Goal: Complete application form: Complete application form

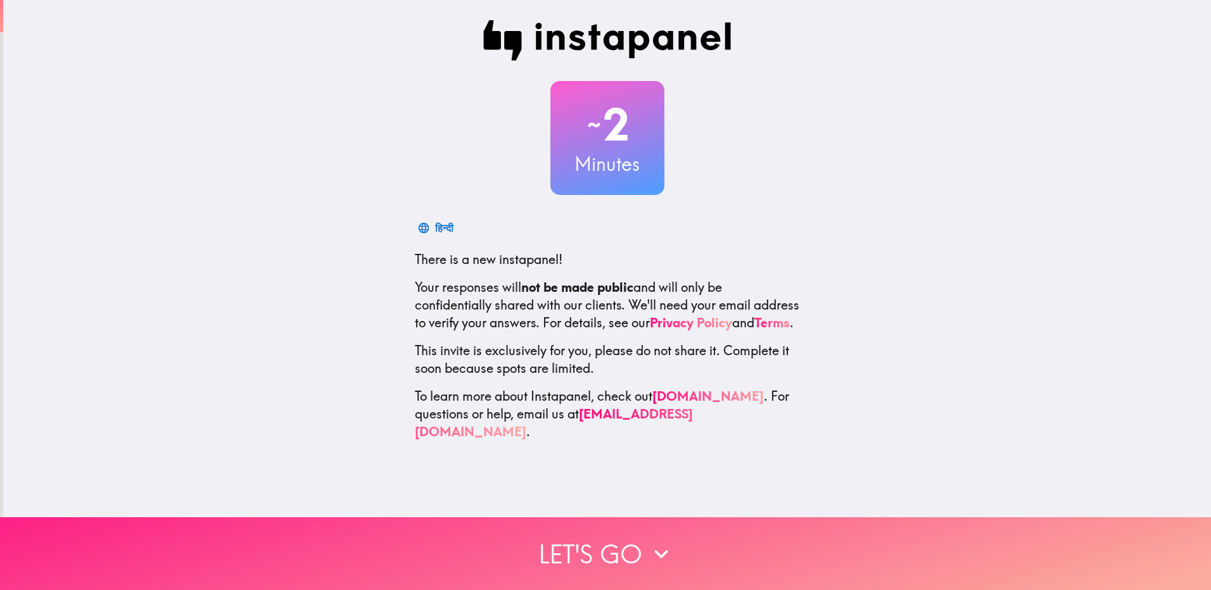
click at [594, 547] on button "Let's go" at bounding box center [605, 554] width 1211 height 73
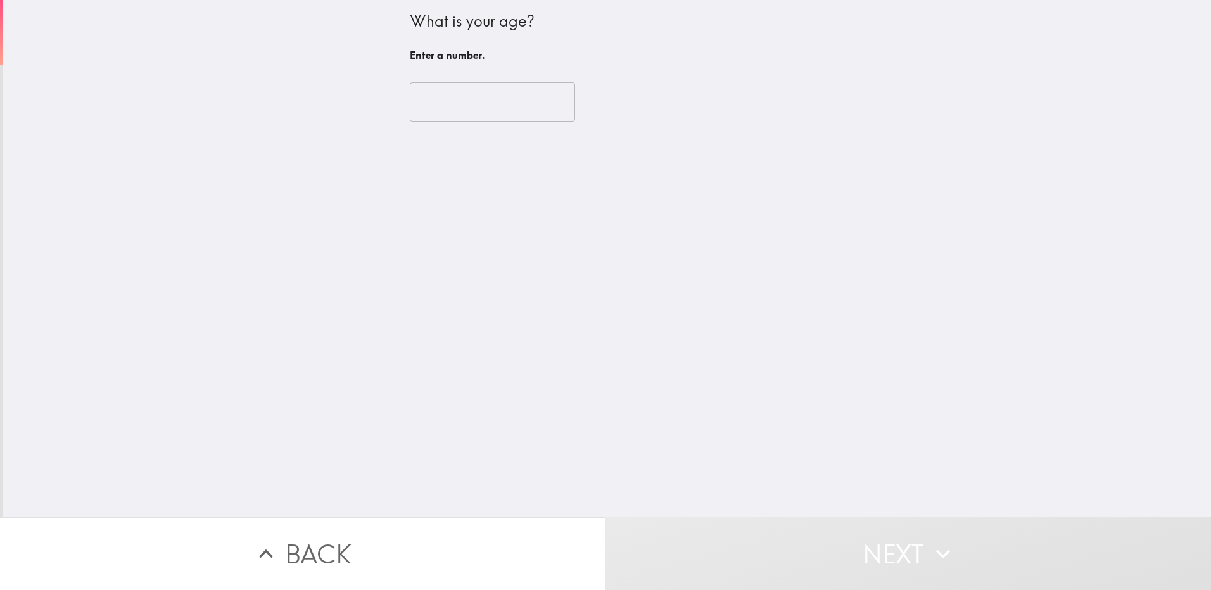
click at [474, 112] on input "number" at bounding box center [492, 101] width 165 height 39
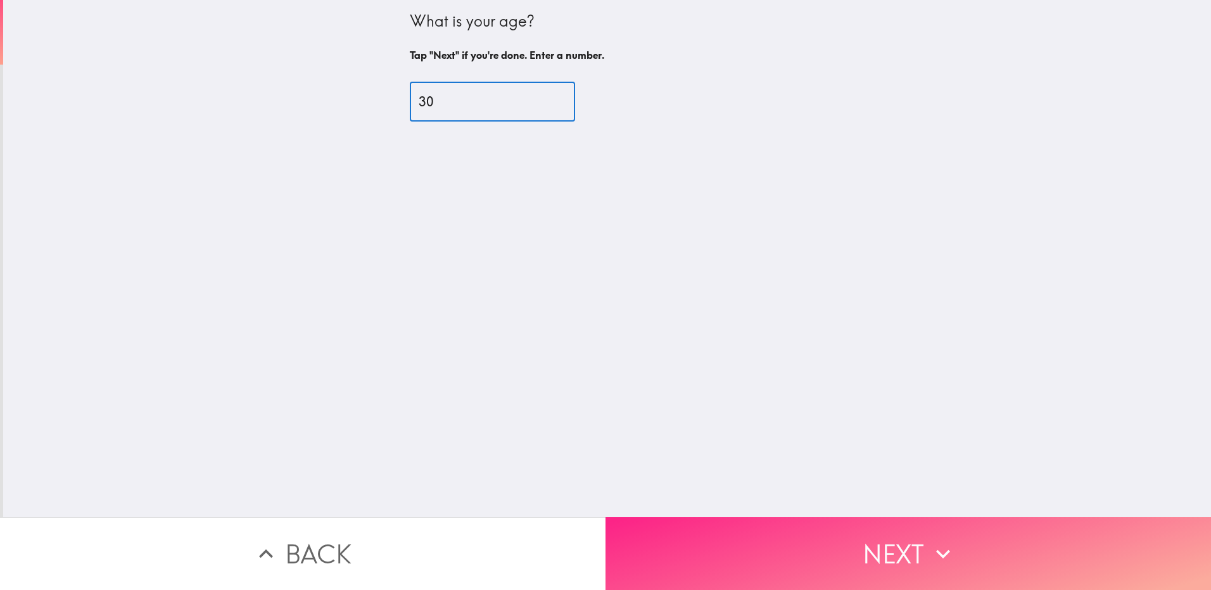
type input "30"
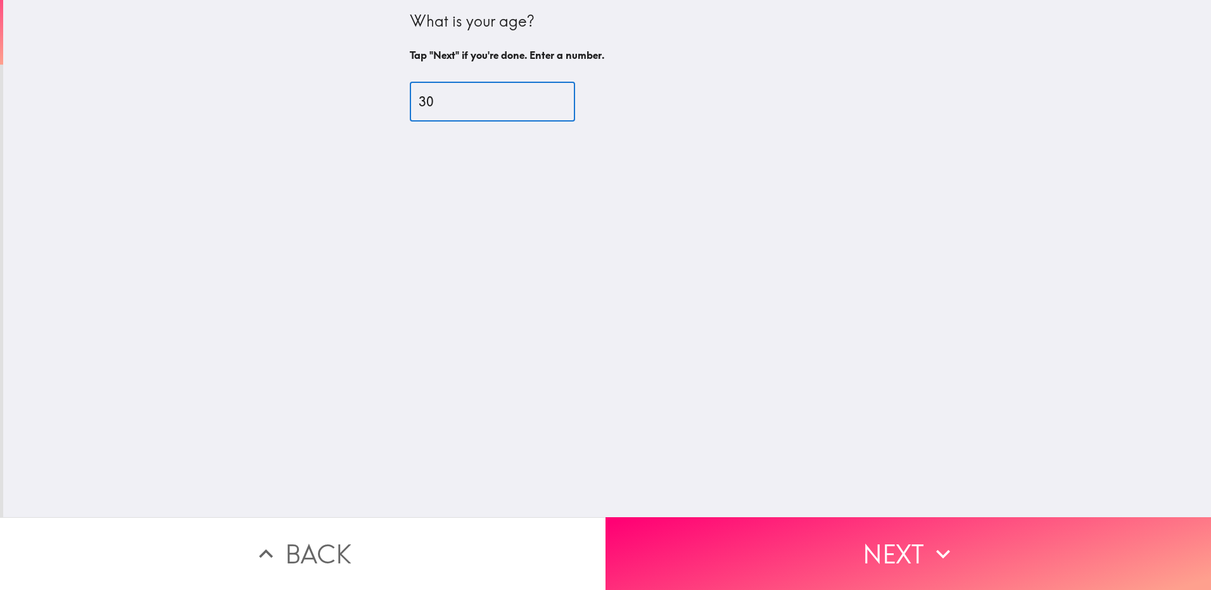
click at [868, 525] on button "Next" at bounding box center [909, 554] width 606 height 73
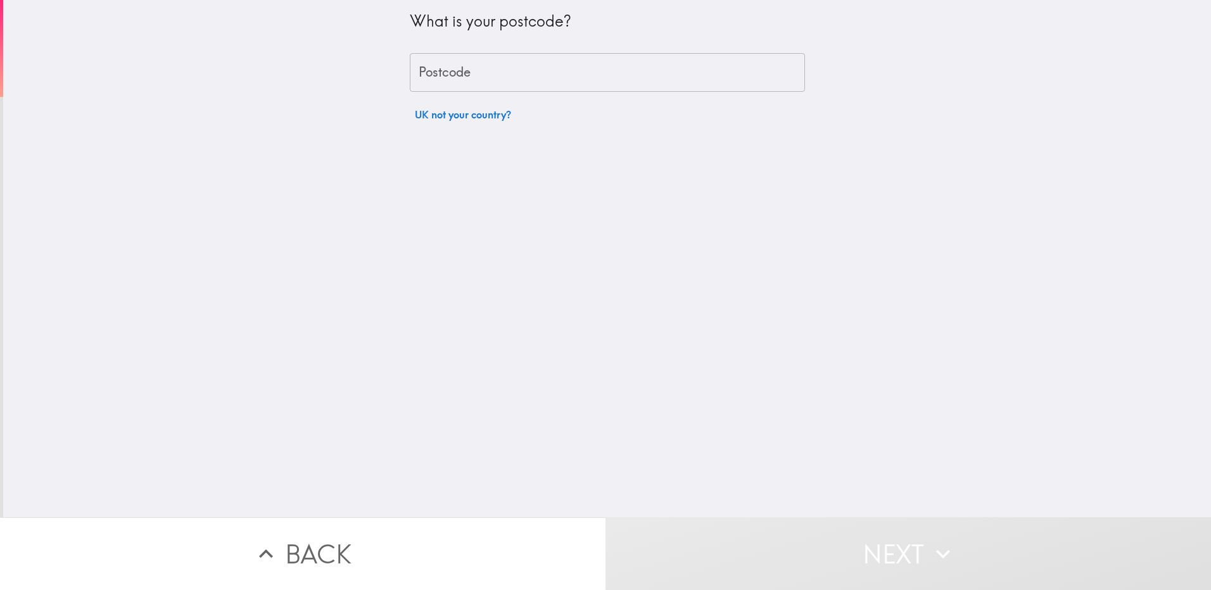
click at [464, 82] on input "Postcode" at bounding box center [607, 72] width 395 height 39
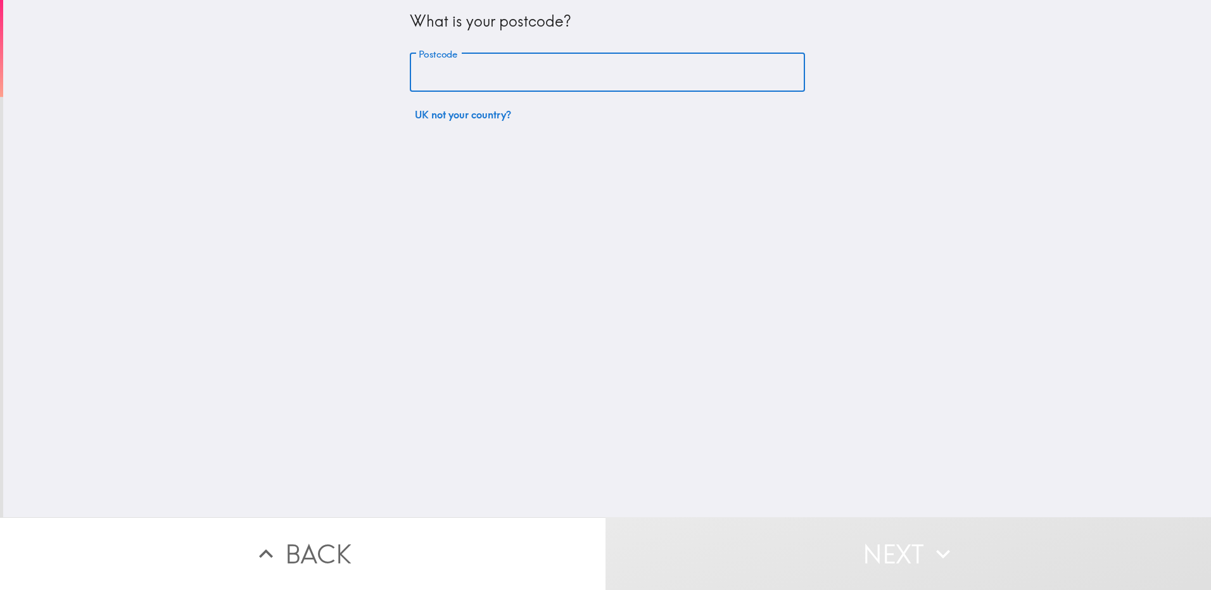
type input "BB2 3EG"
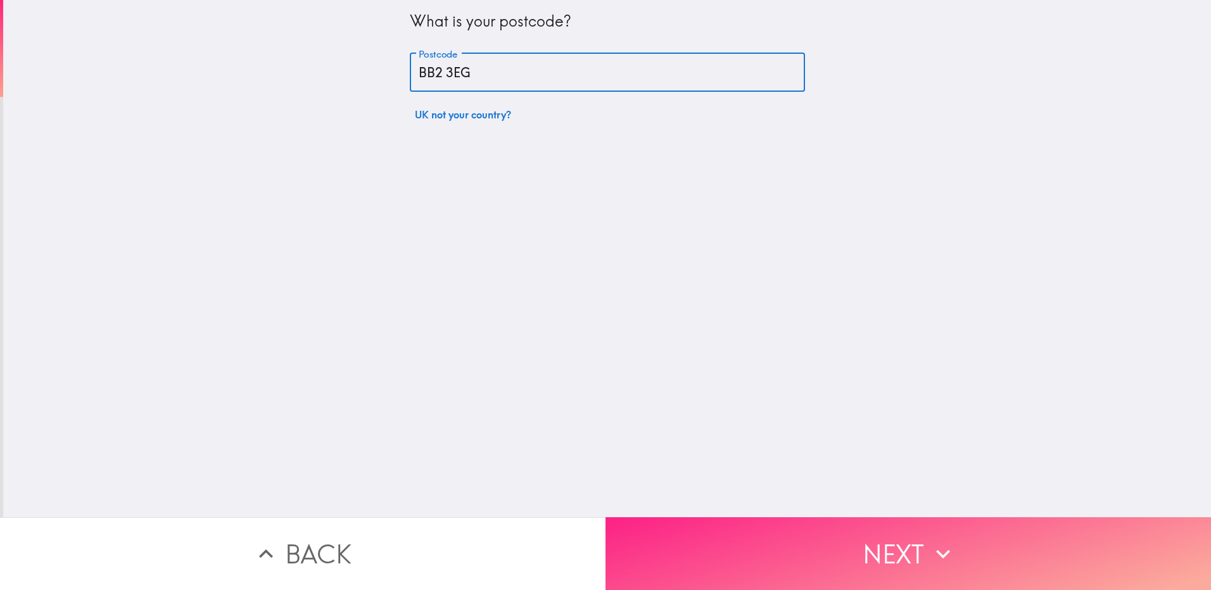
click at [794, 559] on button "Next" at bounding box center [909, 554] width 606 height 73
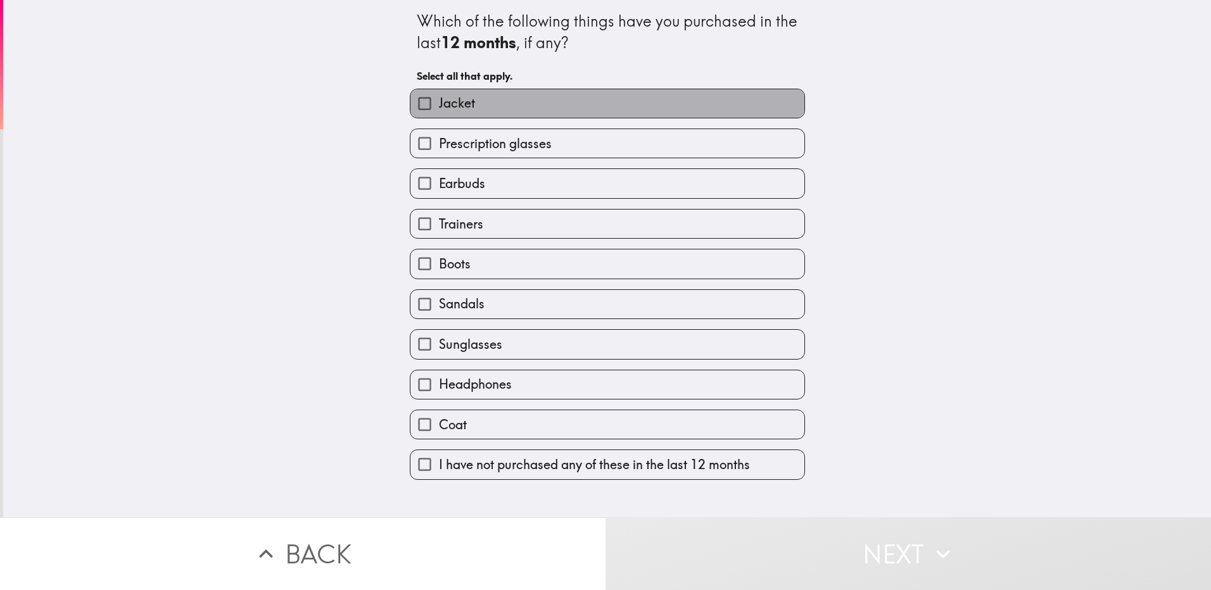
click at [517, 108] on label "Jacket" at bounding box center [607, 103] width 394 height 29
click at [439, 108] on input "Jacket" at bounding box center [424, 103] width 29 height 29
checkbox input "true"
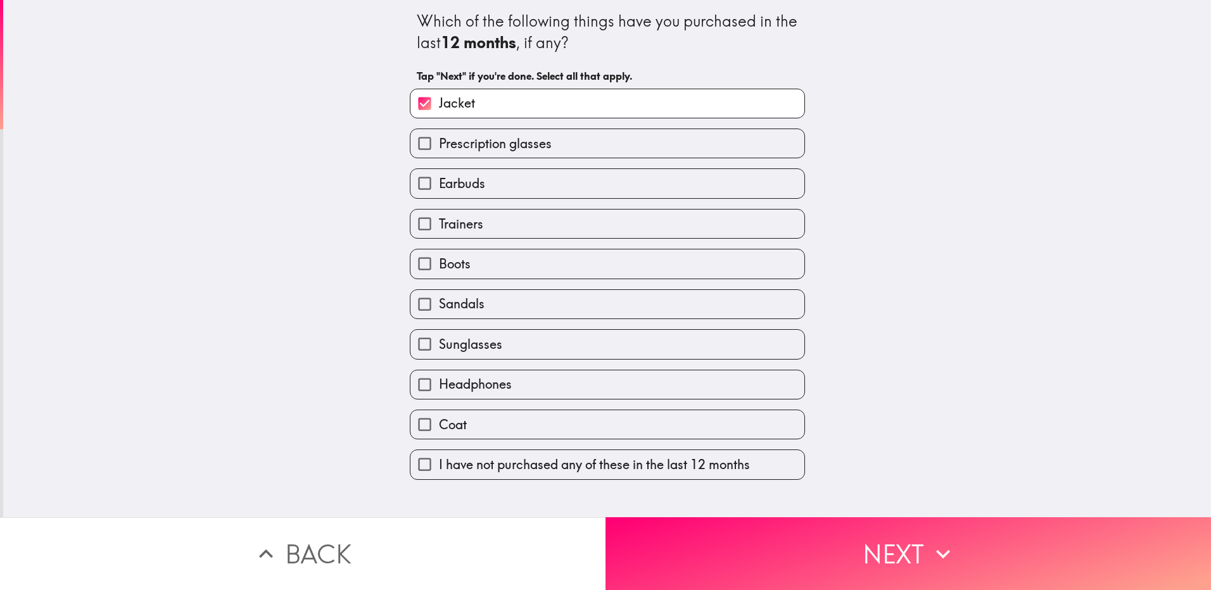
click at [516, 184] on label "Earbuds" at bounding box center [607, 183] width 394 height 29
click at [439, 184] on input "Earbuds" at bounding box center [424, 183] width 29 height 29
checkbox input "true"
click at [511, 221] on label "Trainers" at bounding box center [607, 224] width 394 height 29
click at [439, 221] on input "Trainers" at bounding box center [424, 224] width 29 height 29
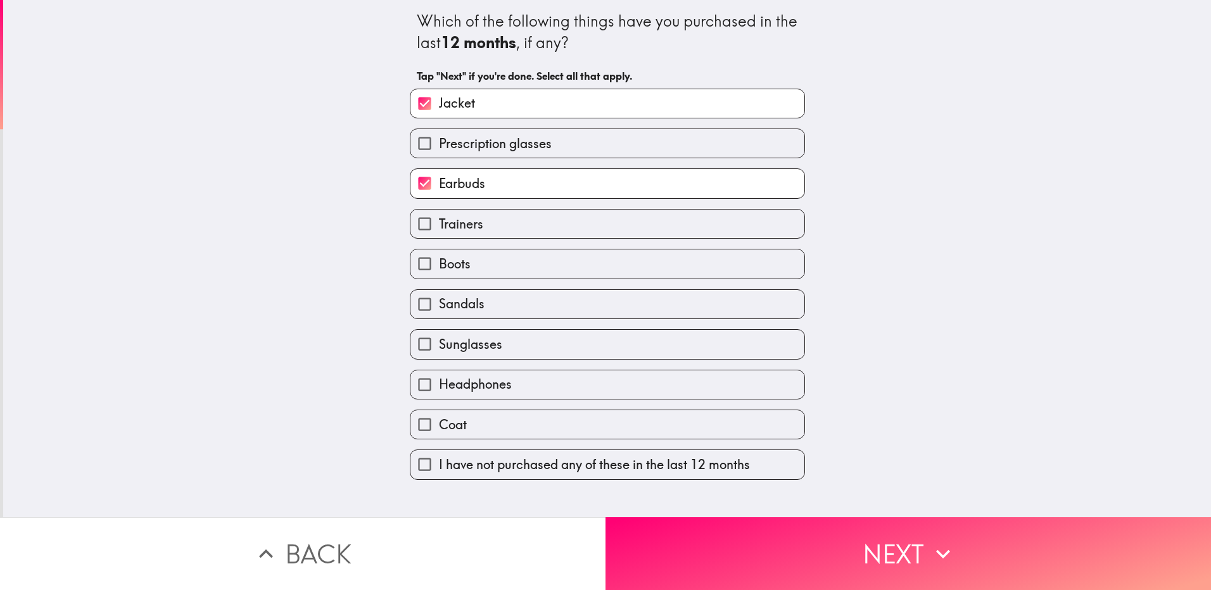
checkbox input "true"
click at [516, 337] on label "Sunglasses" at bounding box center [607, 344] width 394 height 29
click at [439, 337] on input "Sunglasses" at bounding box center [424, 344] width 29 height 29
checkbox input "true"
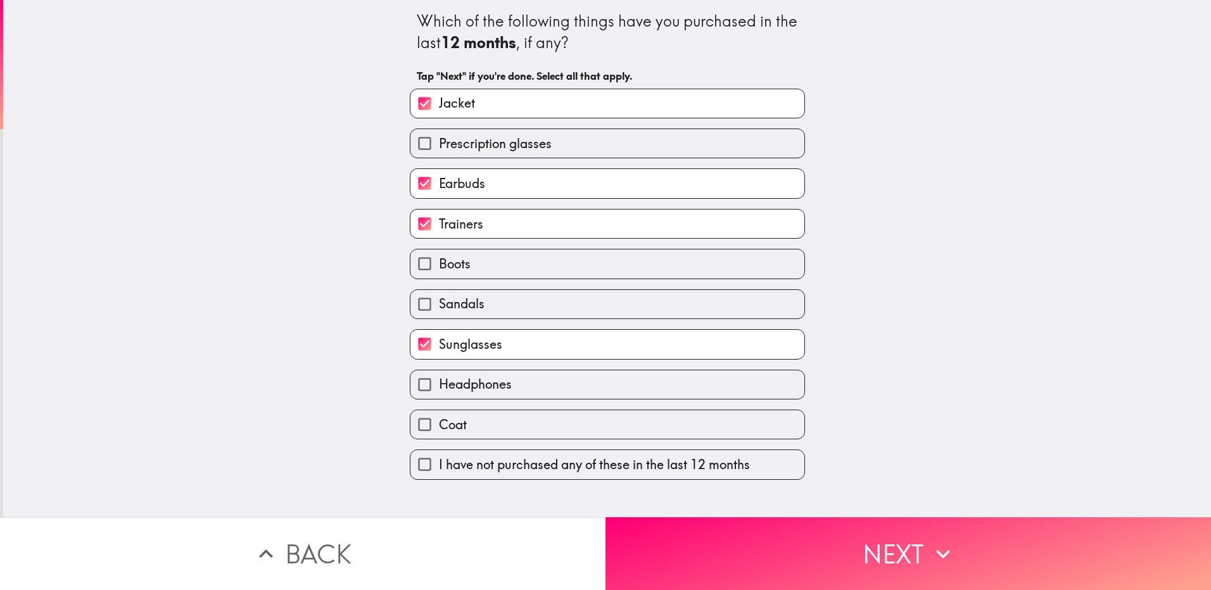
click at [525, 374] on label "Headphones" at bounding box center [607, 385] width 394 height 29
click at [439, 374] on input "Headphones" at bounding box center [424, 385] width 29 height 29
checkbox input "true"
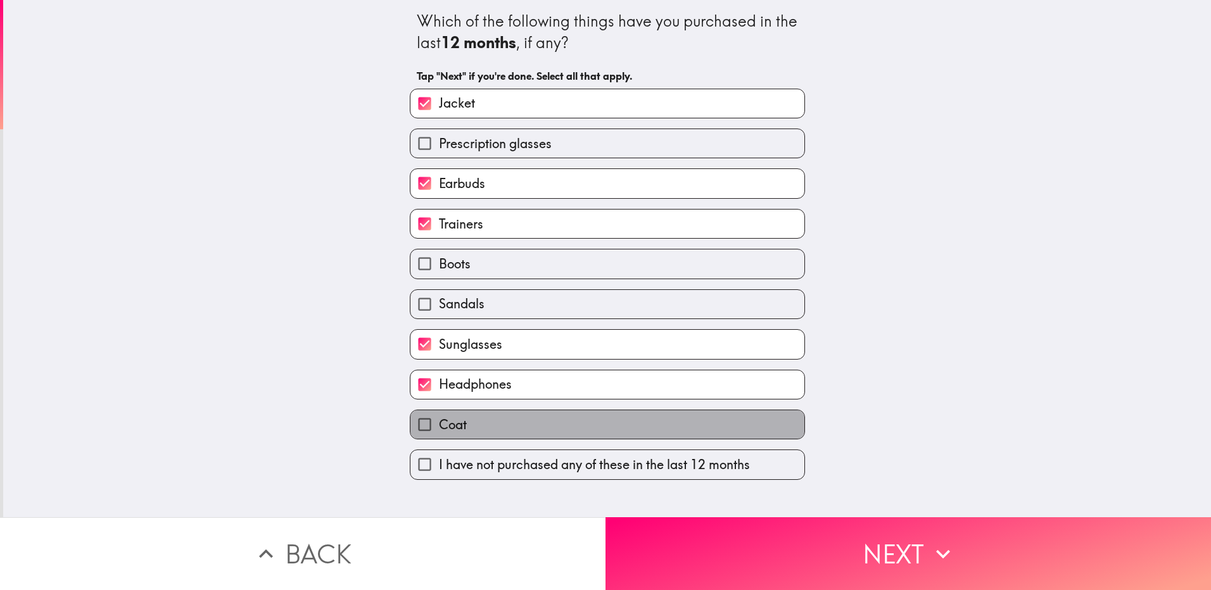
drag, startPoint x: 642, startPoint y: 431, endPoint x: 780, endPoint y: 483, distance: 146.9
click at [642, 429] on label "Coat" at bounding box center [607, 424] width 394 height 29
click at [439, 429] on input "Coat" at bounding box center [424, 424] width 29 height 29
checkbox input "true"
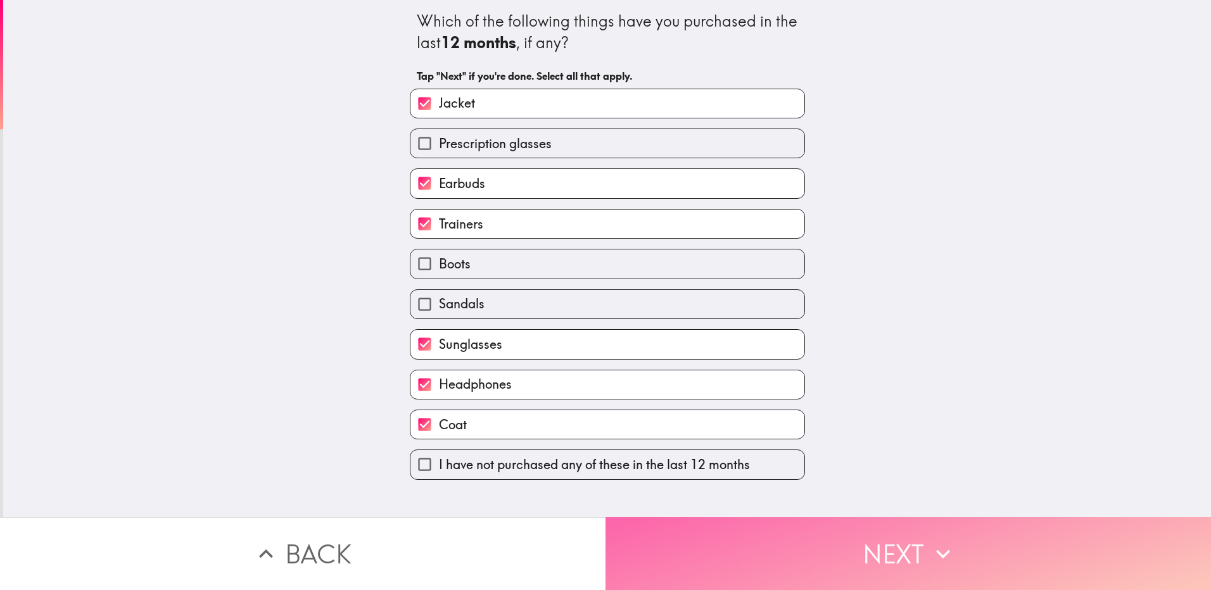
click at [896, 547] on button "Next" at bounding box center [909, 554] width 606 height 73
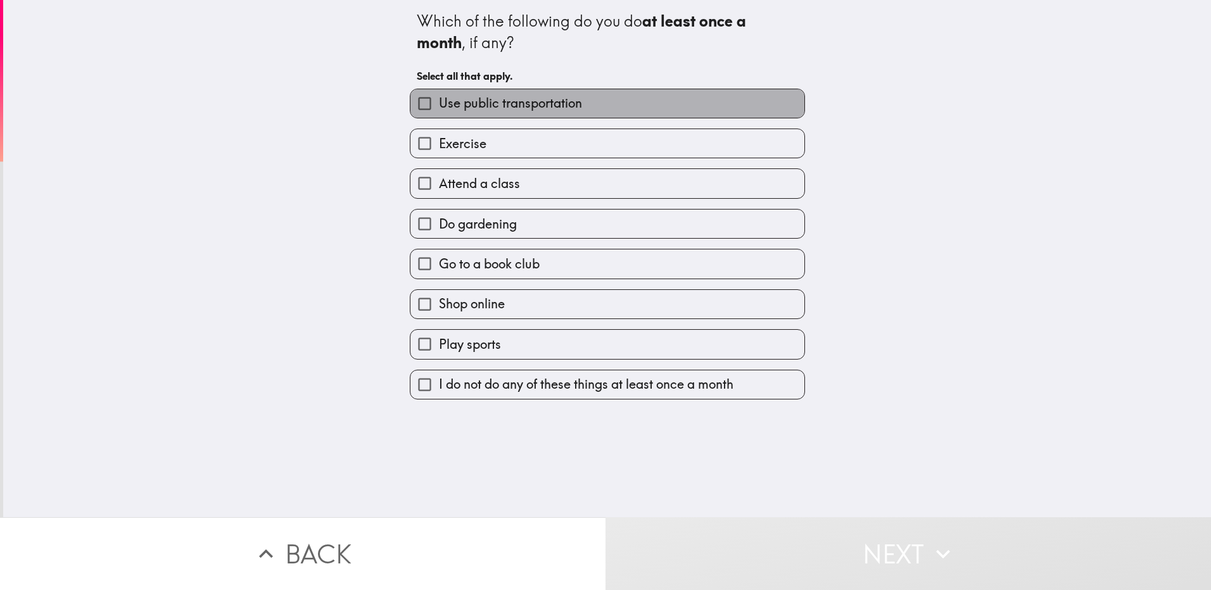
click at [555, 98] on span "Use public transportation" at bounding box center [510, 103] width 143 height 18
click at [439, 98] on input "Use public transportation" at bounding box center [424, 103] width 29 height 29
checkbox input "true"
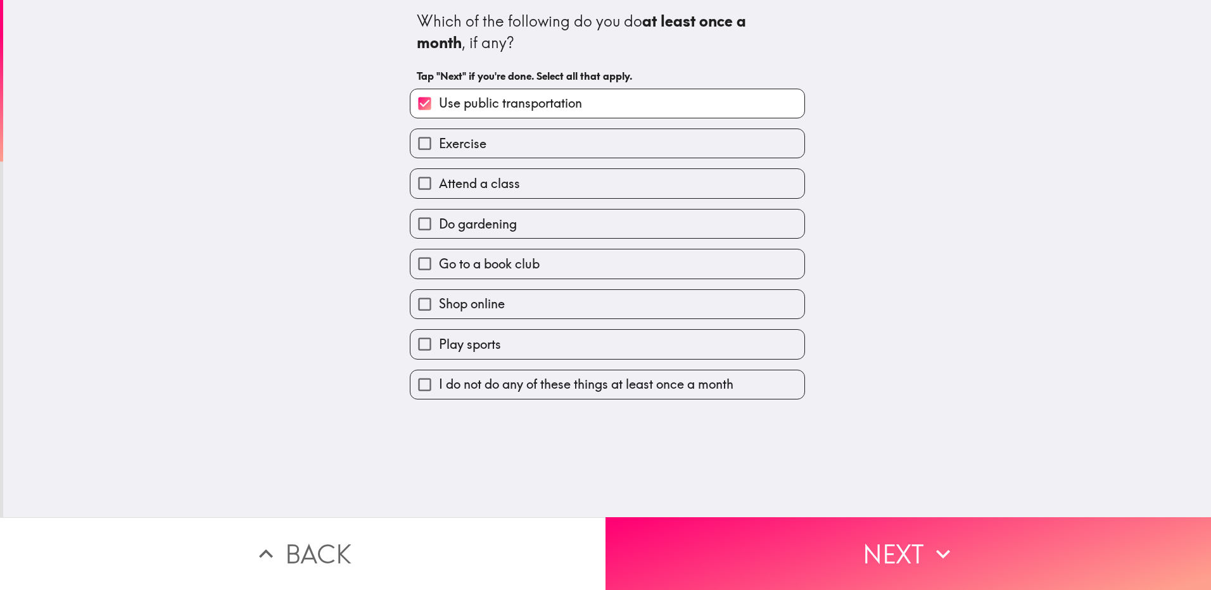
click at [506, 144] on label "Exercise" at bounding box center [607, 143] width 394 height 29
click at [439, 144] on input "Exercise" at bounding box center [424, 143] width 29 height 29
checkbox input "true"
click at [507, 222] on span "Do gardening" at bounding box center [478, 224] width 78 height 18
click at [439, 222] on input "Do gardening" at bounding box center [424, 224] width 29 height 29
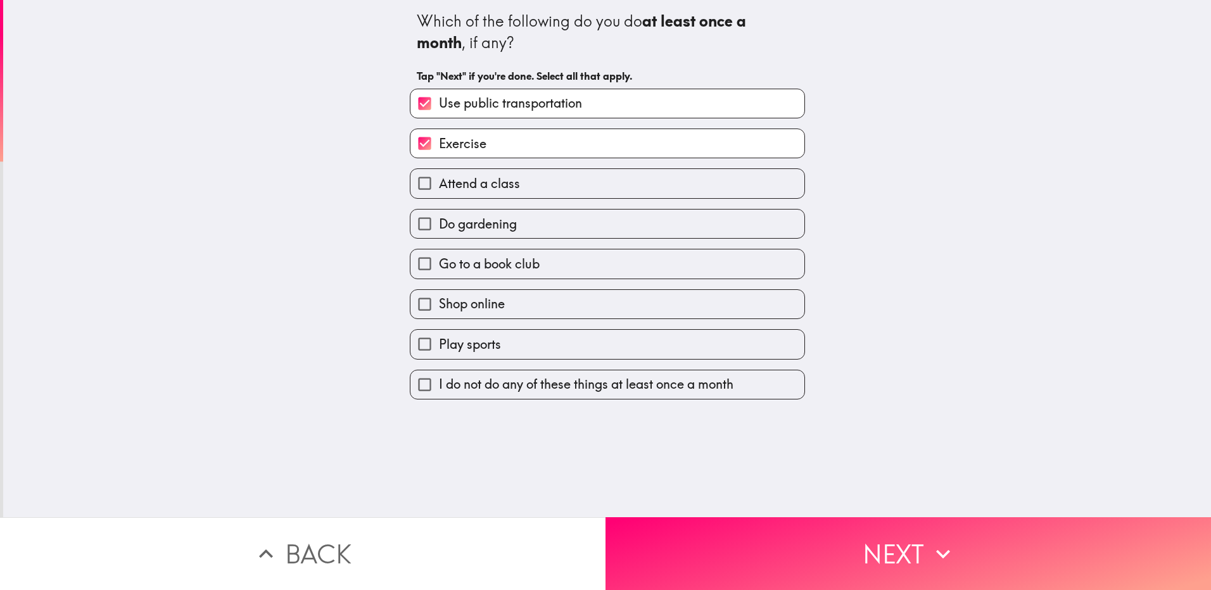
checkbox input "true"
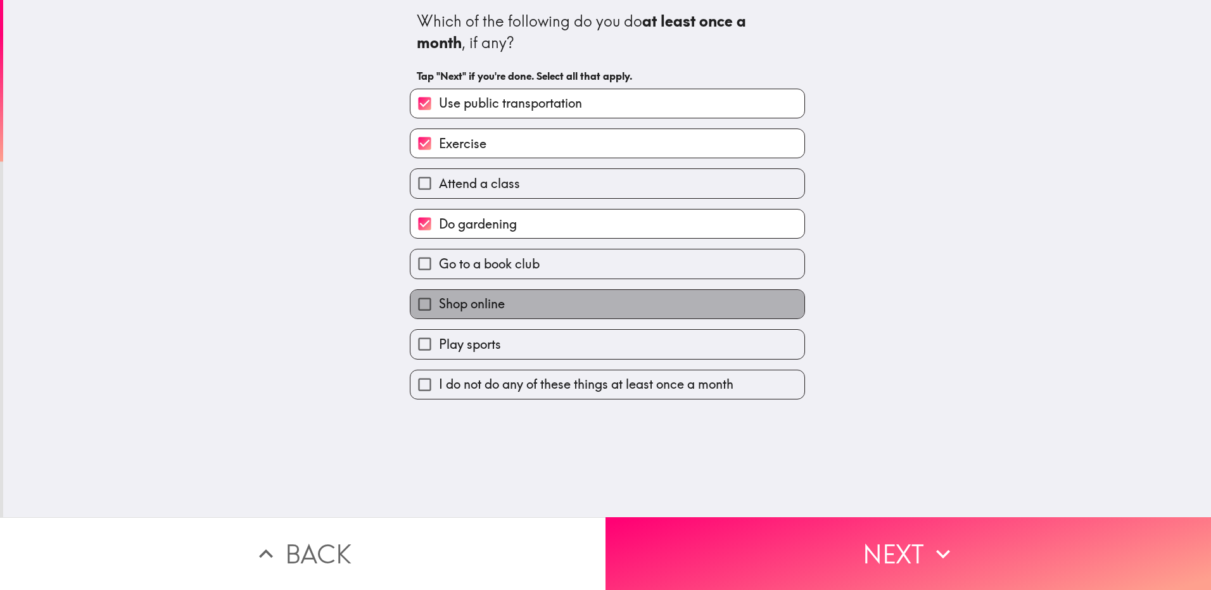
click at [520, 303] on label "Shop online" at bounding box center [607, 304] width 394 height 29
click at [439, 303] on input "Shop online" at bounding box center [424, 304] width 29 height 29
checkbox input "true"
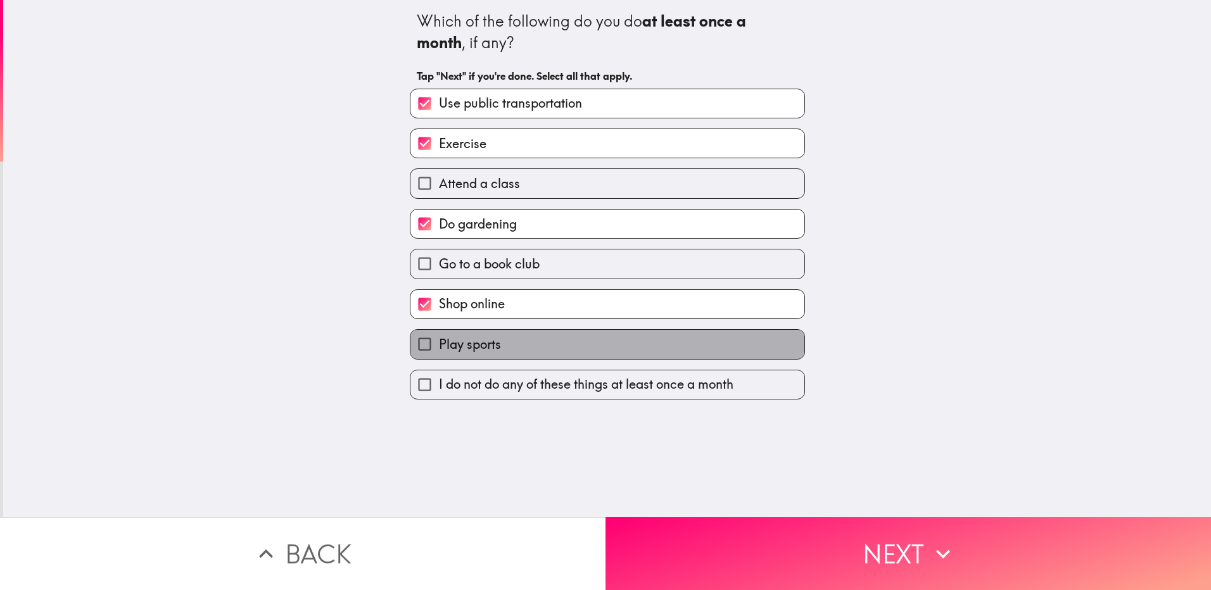
click at [540, 345] on label "Play sports" at bounding box center [607, 344] width 394 height 29
click at [439, 345] on input "Play sports" at bounding box center [424, 344] width 29 height 29
checkbox input "true"
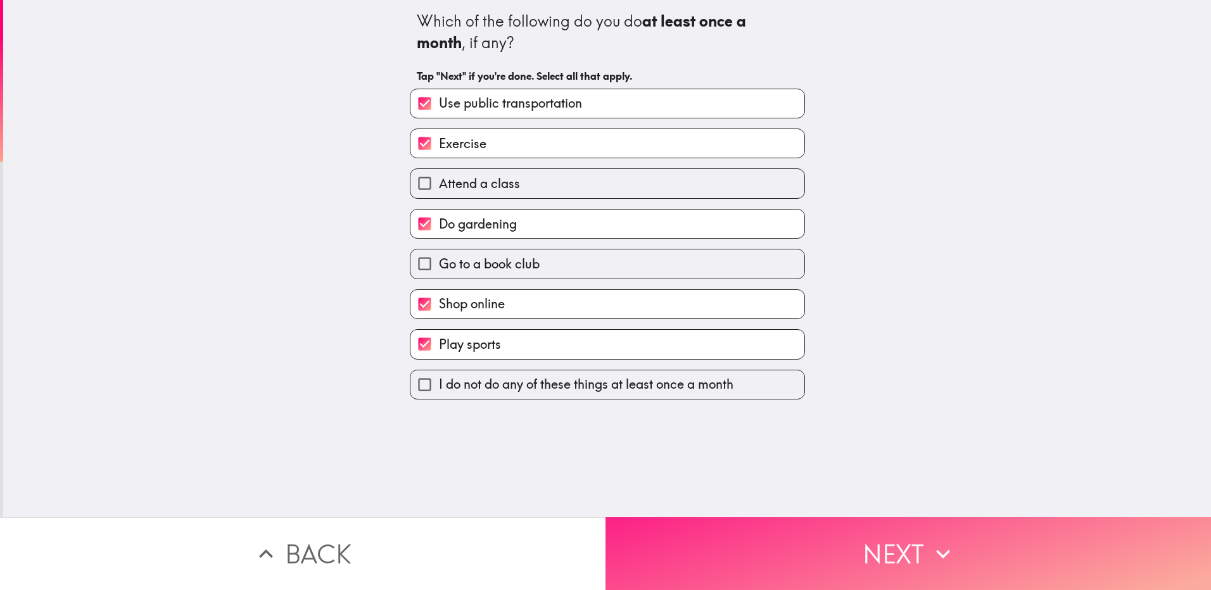
click at [909, 553] on button "Next" at bounding box center [909, 554] width 606 height 73
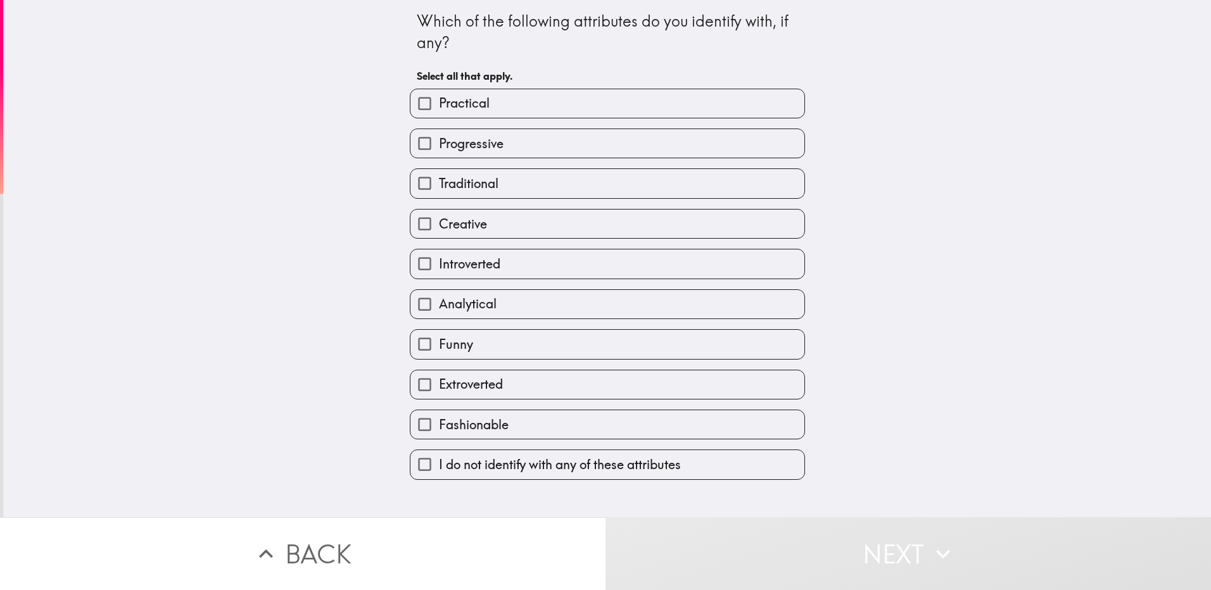
click at [585, 176] on label "Traditional" at bounding box center [607, 183] width 394 height 29
click at [439, 176] on input "Traditional" at bounding box center [424, 183] width 29 height 29
checkbox input "true"
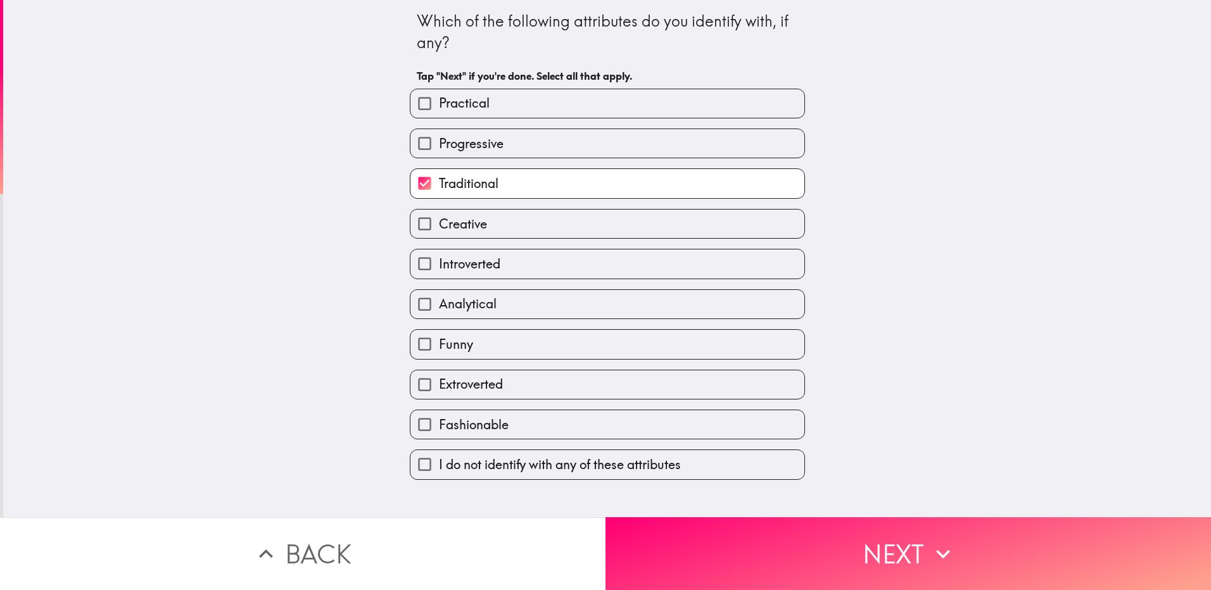
click at [559, 220] on label "Creative" at bounding box center [607, 224] width 394 height 29
click at [439, 220] on input "Creative" at bounding box center [424, 224] width 29 height 29
checkbox input "true"
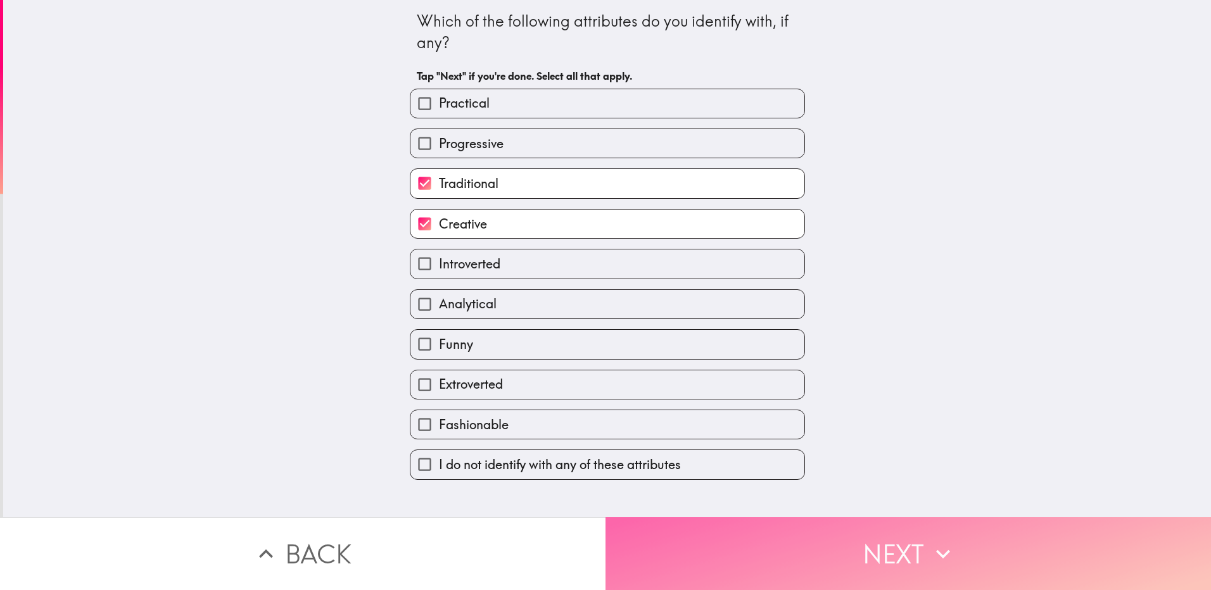
click at [878, 535] on button "Next" at bounding box center [909, 554] width 606 height 73
